Goal: Task Accomplishment & Management: Complete application form

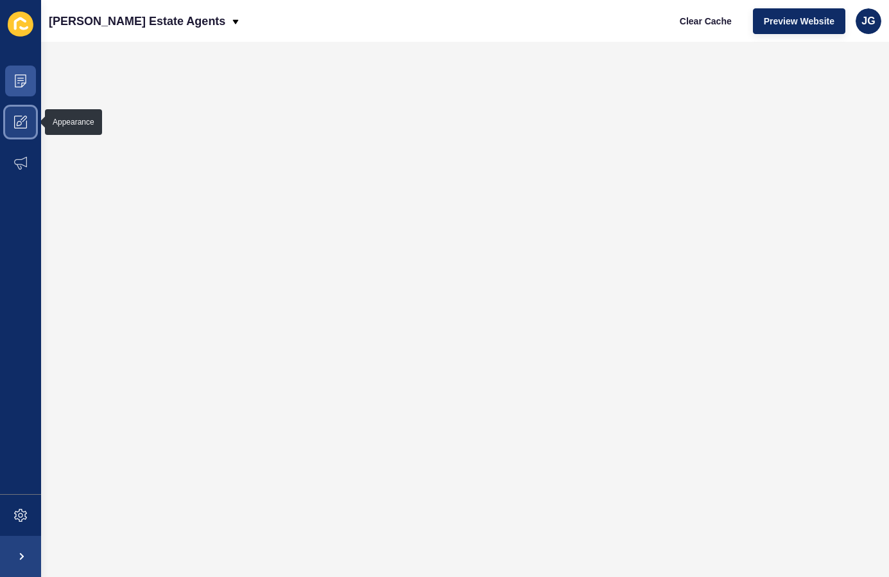
click at [15, 101] on span at bounding box center [20, 121] width 41 height 41
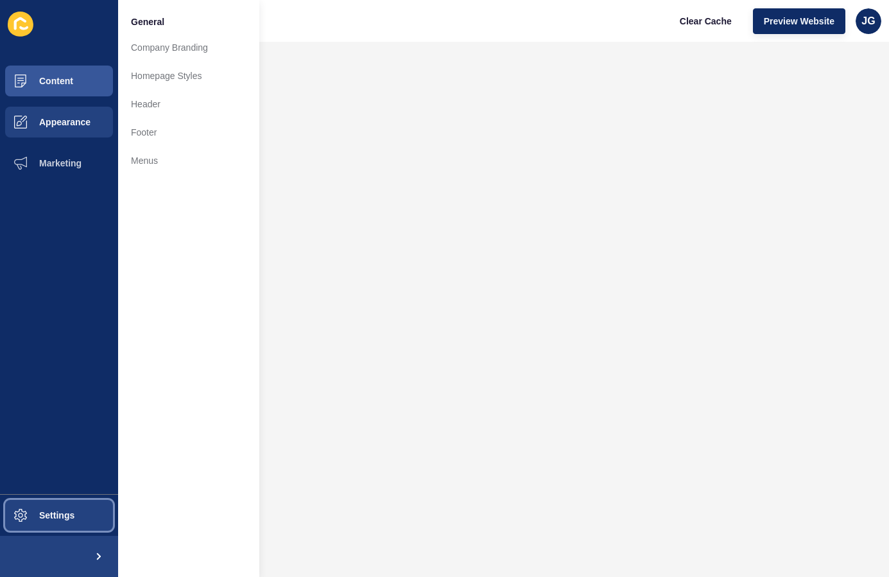
click at [40, 507] on span at bounding box center [20, 514] width 41 height 41
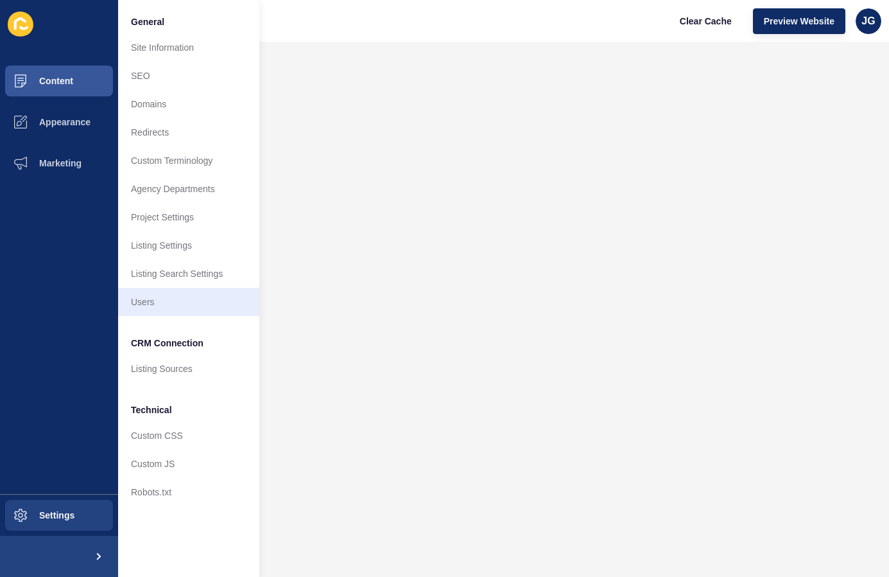
click at [164, 297] on link "Users" at bounding box center [188, 302] width 141 height 28
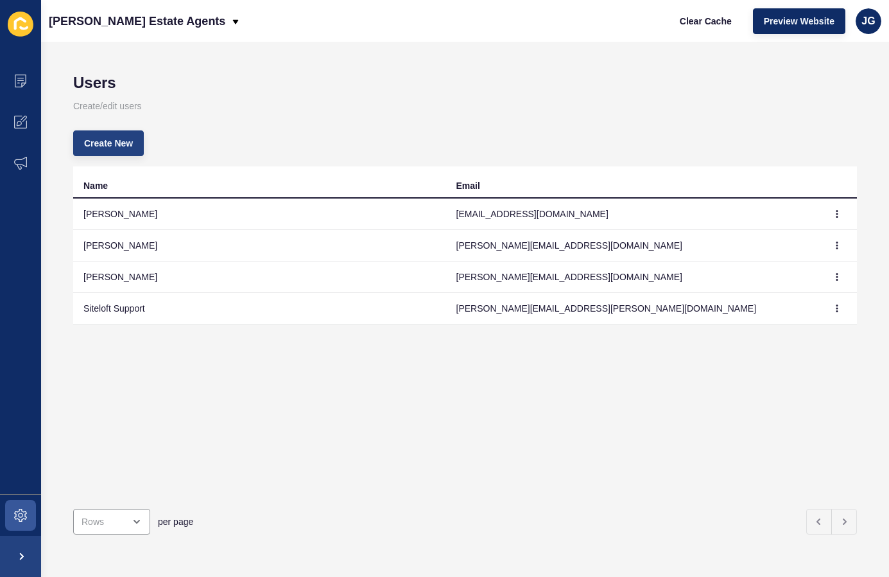
click at [117, 142] on span "Create New" at bounding box center [108, 143] width 49 height 13
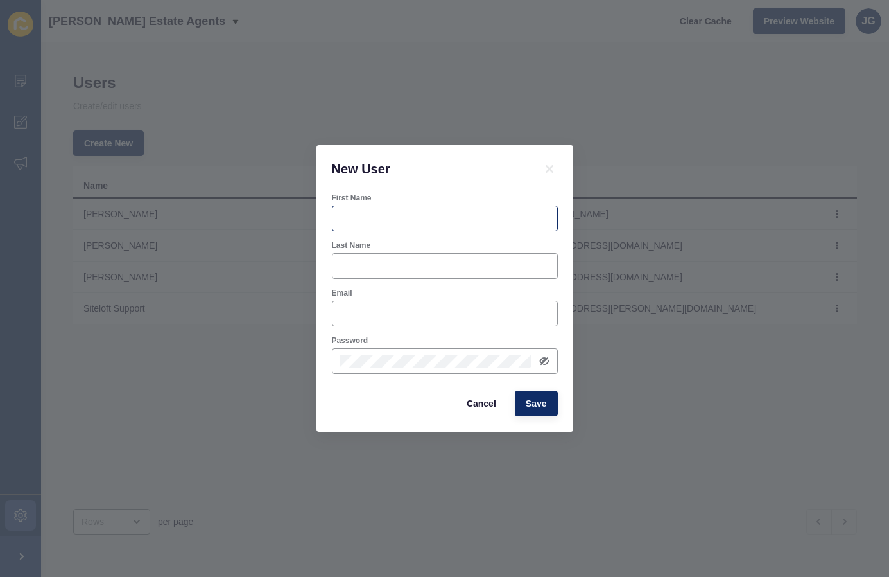
click at [380, 209] on div at bounding box center [445, 218] width 226 height 26
type input "[PERSON_NAME]"
type input "E"
type input "[PERSON_NAME]"
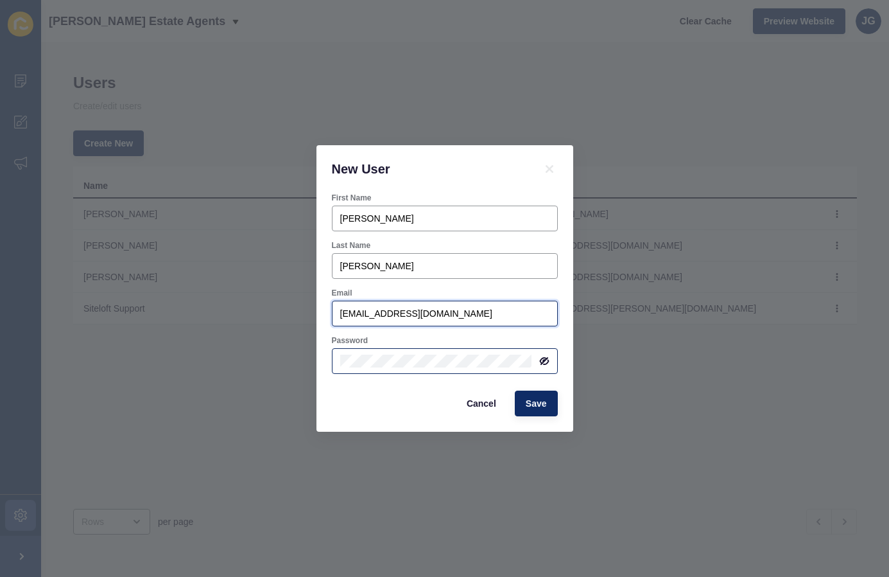
type input "[EMAIL_ADDRESS][DOMAIN_NAME]"
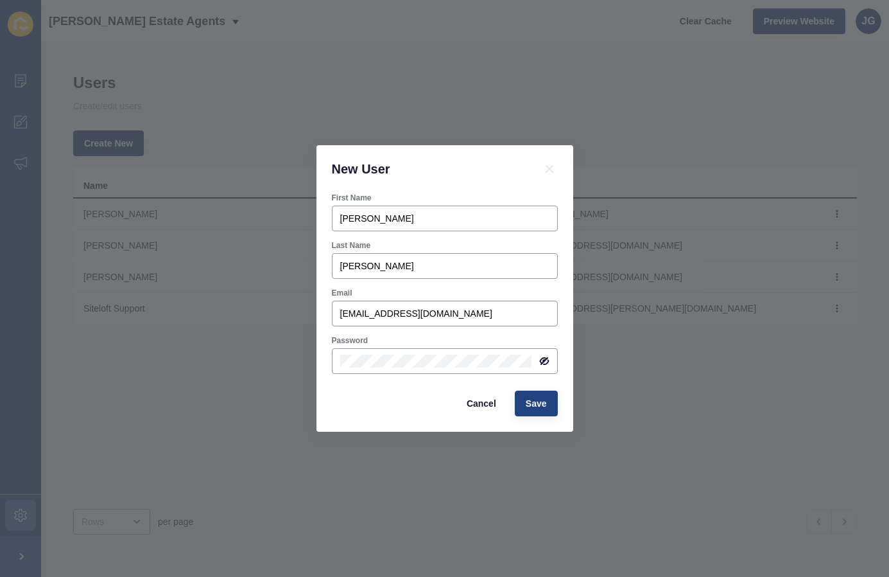
click at [540, 410] on button "Save" at bounding box center [536, 403] width 43 height 26
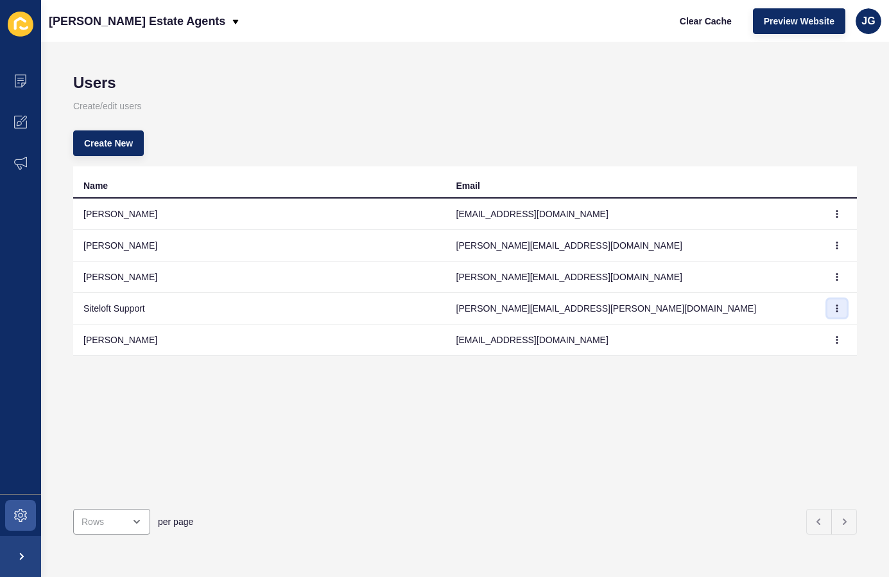
click at [834, 303] on button "button" at bounding box center [837, 308] width 19 height 18
click at [618, 401] on div "Name Email [PERSON_NAME] [PERSON_NAME][EMAIL_ADDRESS][DOMAIN_NAME] [PERSON_NAME…" at bounding box center [465, 332] width 784 height 332
click at [26, 19] on icon at bounding box center [21, 24] width 26 height 25
click at [15, 28] on icon at bounding box center [20, 23] width 12 height 13
